Goal: Find specific page/section: Find specific page/section

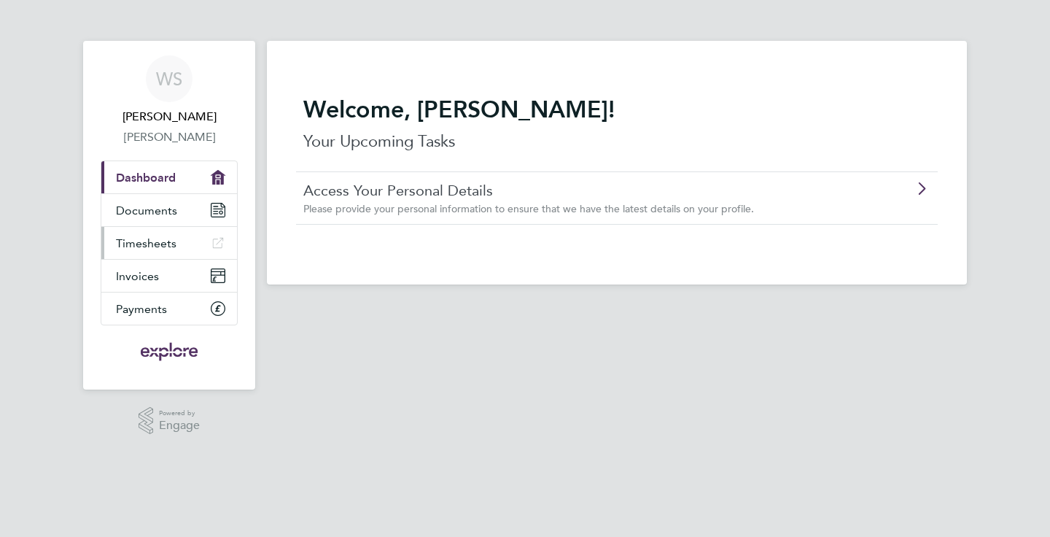
click at [164, 240] on span "Timesheets" at bounding box center [146, 243] width 61 height 14
click at [215, 238] on icon "Main navigation" at bounding box center [218, 243] width 15 height 12
